Goal: Transaction & Acquisition: Obtain resource

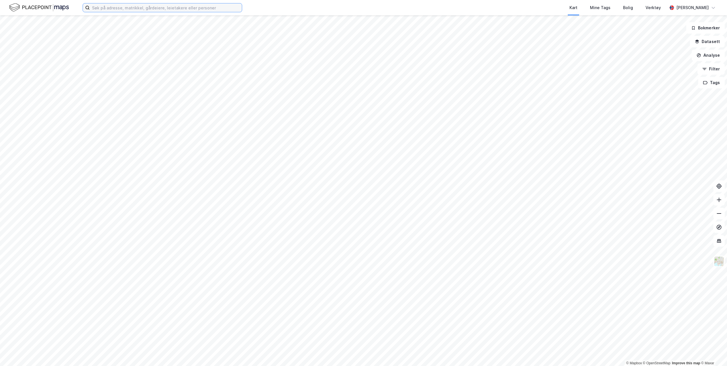
click at [124, 8] on input at bounding box center [166, 7] width 152 height 9
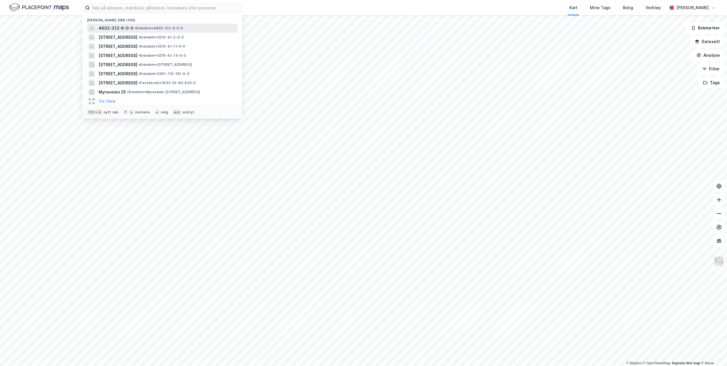
click at [151, 27] on span "• Eiendom • 4602-312-6-0-0" at bounding box center [159, 28] width 48 height 5
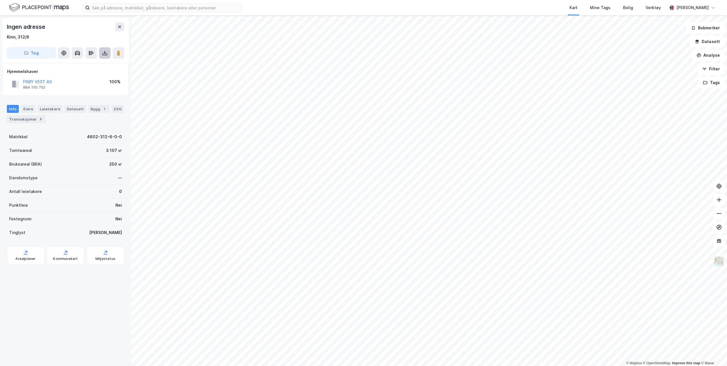
click at [107, 54] on icon at bounding box center [105, 53] width 6 height 6
click at [84, 74] on div "Last ned matrikkelrapport" at bounding box center [83, 73] width 47 height 5
